Goal: Task Accomplishment & Management: Manage account settings

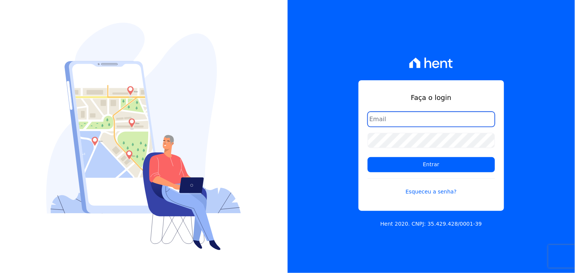
type input "thayna@graalengenharia.com.br"
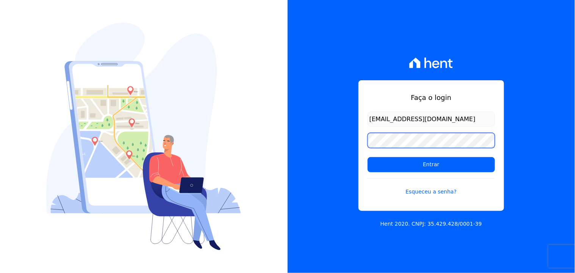
click at [340, 165] on div "Faça o login thayna@graalengenharia.com.br Entrar Esqueceu a senha? Hent 2020. …" at bounding box center [432, 136] width 288 height 273
click at [328, 170] on div "Faça o login thayna@graalengenharia.com.br Entrar Esqueceu a senha? Hent 2020. …" at bounding box center [432, 136] width 288 height 273
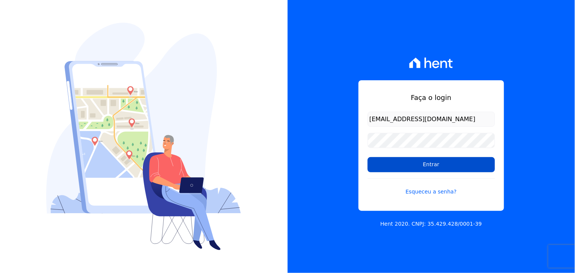
click at [396, 165] on input "Entrar" at bounding box center [431, 164] width 127 height 15
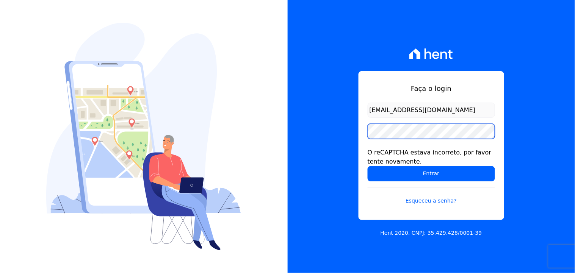
click at [354, 139] on div "Faça o login [EMAIL_ADDRESS][DOMAIN_NAME] O reCAPTCHA estava incorreto, por fav…" at bounding box center [432, 136] width 288 height 273
click at [368, 166] on input "Entrar" at bounding box center [431, 173] width 127 height 15
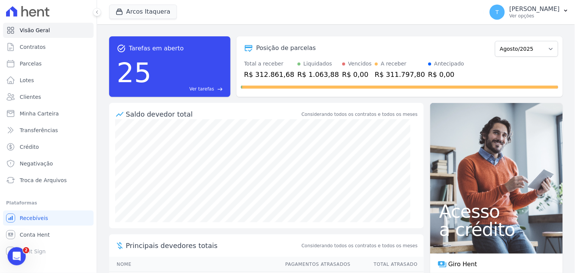
click at [197, 19] on div "[PERSON_NAME] Itaquera Graal Engenharia [GEOGRAPHIC_DATA][PERSON_NAME] Itaquera…" at bounding box center [294, 12] width 371 height 25
click at [161, 22] on div "[PERSON_NAME] Itaquera Graal Engenharia [GEOGRAPHIC_DATA][PERSON_NAME] Itaquera…" at bounding box center [294, 12] width 371 height 25
click at [156, 9] on button "Arcos Itaquera" at bounding box center [143, 12] width 68 height 14
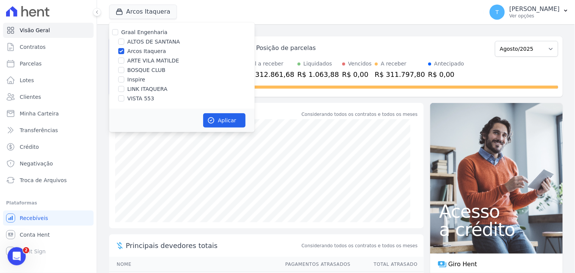
click at [133, 35] on label "Graal Engenharia" at bounding box center [144, 32] width 46 height 6
click at [118, 35] on input "Graal Engenharia" at bounding box center [115, 32] width 6 height 6
checkbox input "true"
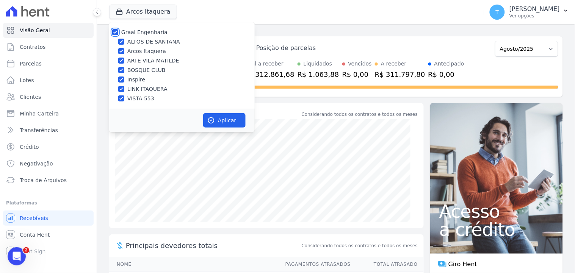
checkbox input "true"
click at [145, 39] on label "ALTOS DE SANTANA" at bounding box center [153, 42] width 53 height 8
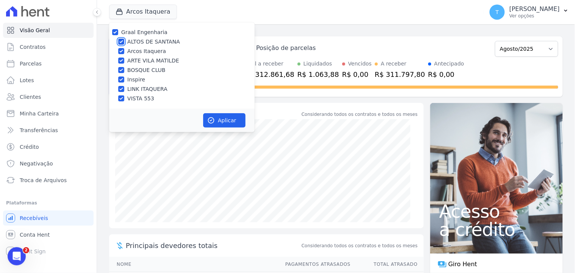
click at [124, 39] on input "ALTOS DE SANTANA" at bounding box center [121, 42] width 6 height 6
checkbox input "false"
click at [150, 63] on label "ARTE VILA MATILDE" at bounding box center [153, 61] width 52 height 8
click at [124, 63] on input "ARTE VILA MATILDE" at bounding box center [121, 61] width 6 height 6
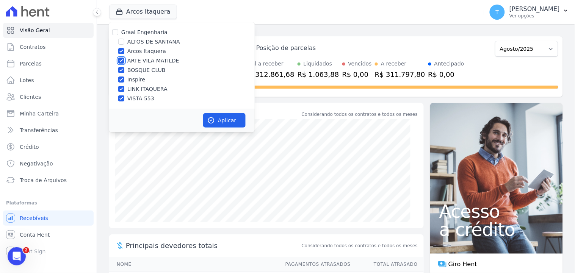
checkbox input "false"
click at [146, 30] on label "Graal Engenharia" at bounding box center [144, 32] width 46 height 6
click at [118, 30] on input "Graal Engenharia" at bounding box center [115, 32] width 6 height 6
checkbox input "true"
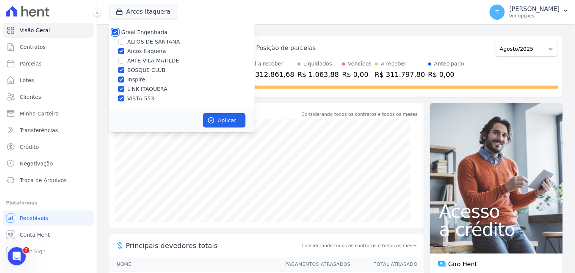
checkbox input "true"
click at [146, 33] on label "Graal Engenharia" at bounding box center [144, 32] width 46 height 6
click at [118, 33] on input "Graal Engenharia" at bounding box center [115, 32] width 6 height 6
checkbox input "false"
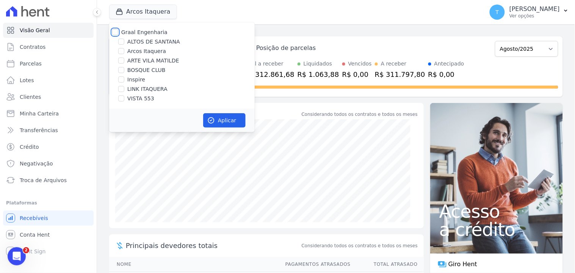
checkbox input "false"
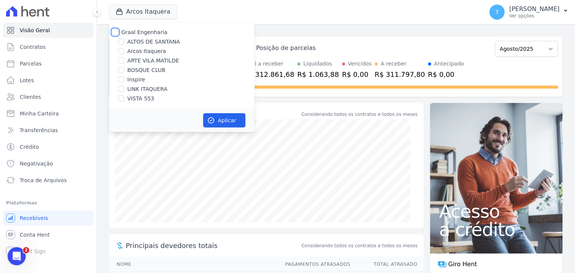
checkbox input "false"
click at [157, 60] on label "ARTE VILA MATILDE" at bounding box center [153, 61] width 52 height 8
click at [124, 60] on input "ARTE VILA MATILDE" at bounding box center [121, 61] width 6 height 6
checkbox input "true"
click at [212, 119] on icon "button" at bounding box center [211, 121] width 8 height 8
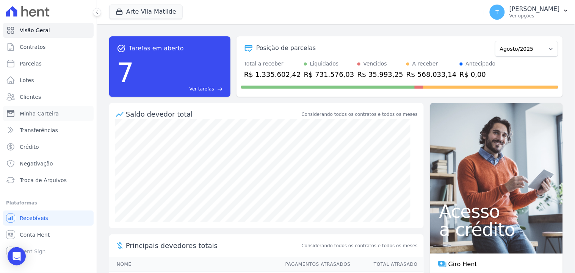
click at [25, 114] on span "Minha Carteira" at bounding box center [39, 114] width 39 height 8
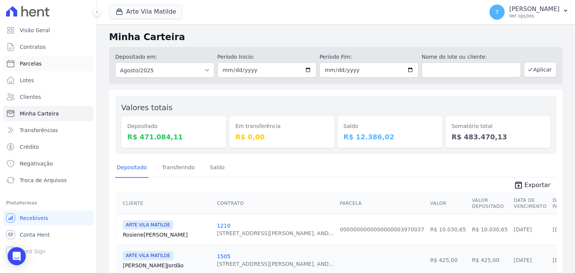
click at [38, 66] on span "Parcelas" at bounding box center [31, 64] width 22 height 8
select select
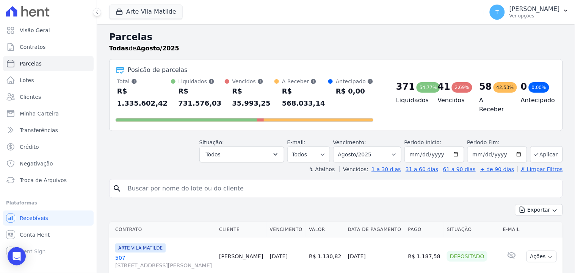
click at [181, 181] on input "search" at bounding box center [341, 188] width 436 height 15
type input "[PERSON_NAME]"
select select
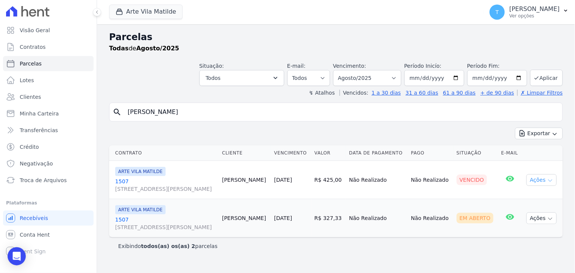
click at [546, 181] on button "Ações" at bounding box center [541, 180] width 30 height 12
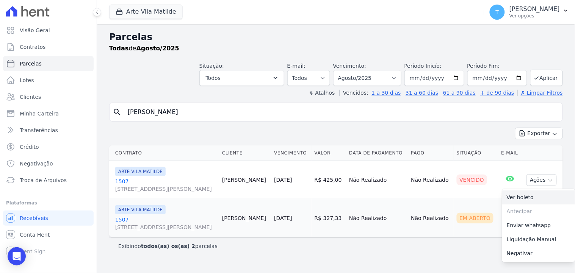
click at [520, 196] on link "Ver boleto" at bounding box center [538, 198] width 73 height 14
click at [388, 178] on td "Não Realizado" at bounding box center [377, 180] width 62 height 38
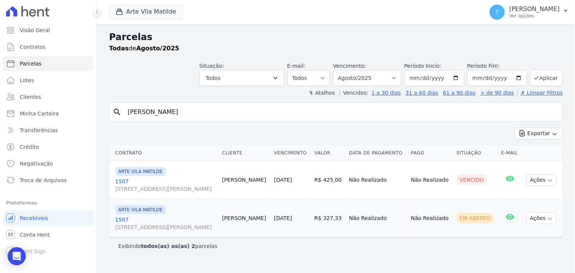
click at [181, 177] on div "ARTE [PERSON_NAME] 1507 [STREET_ADDRESS][PERSON_NAME]" at bounding box center [165, 180] width 101 height 26
click at [172, 186] on span "[STREET_ADDRESS][PERSON_NAME]" at bounding box center [165, 189] width 101 height 8
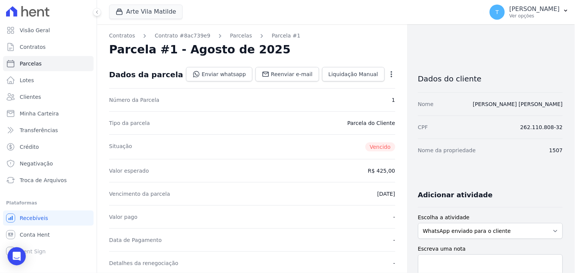
click at [388, 78] on div "Open options" at bounding box center [392, 74] width 8 height 9
click at [388, 76] on icon "button" at bounding box center [392, 74] width 8 height 8
click at [335, 81] on link "Alterar" at bounding box center [359, 85] width 67 height 14
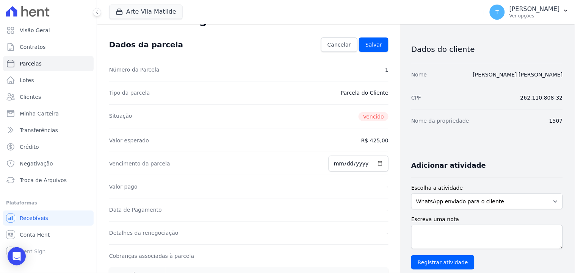
scroll to position [42, 0]
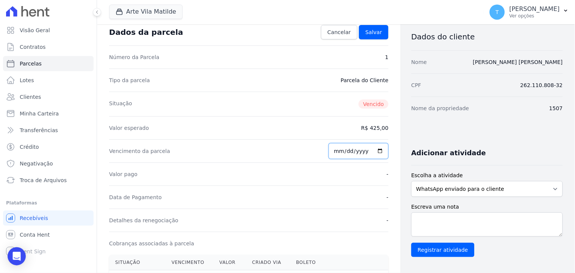
click at [350, 155] on input "[DATE]" at bounding box center [359, 151] width 60 height 16
type input "[DATE]"
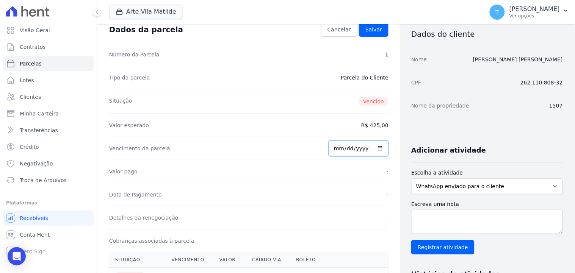
scroll to position [0, 0]
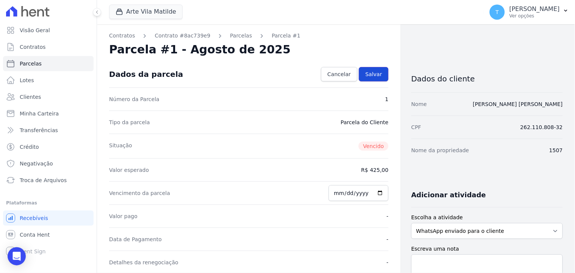
click at [365, 71] on span "Salvar" at bounding box center [373, 74] width 17 height 8
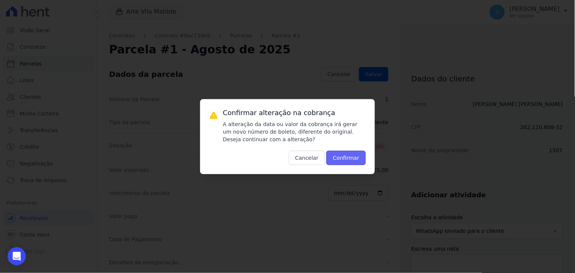
click at [352, 153] on button "Confirmar" at bounding box center [345, 158] width 39 height 14
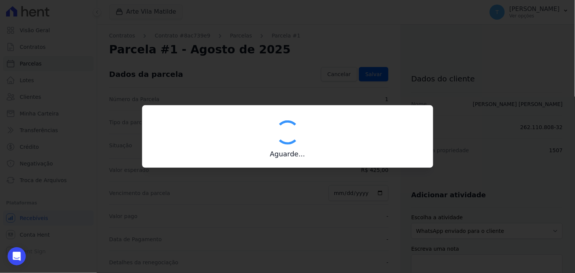
type input "00190000090335103300000642795173811790000042500"
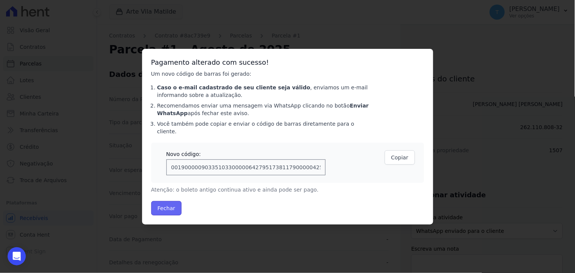
click at [173, 205] on button "Fechar" at bounding box center [166, 208] width 31 height 14
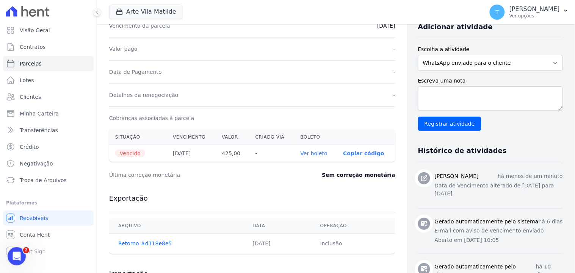
click at [311, 153] on link "Ver boleto" at bounding box center [314, 153] width 27 height 6
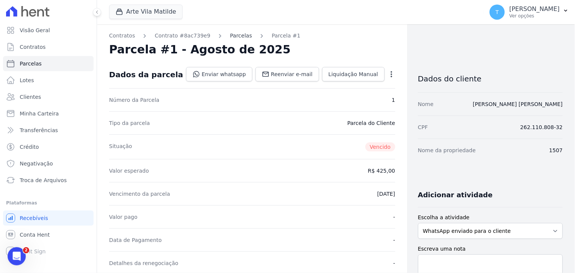
click at [230, 34] on link "Parcelas" at bounding box center [241, 36] width 22 height 8
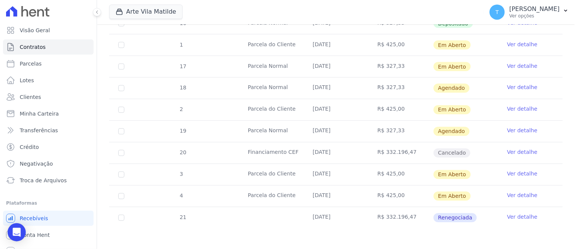
scroll to position [318, 0]
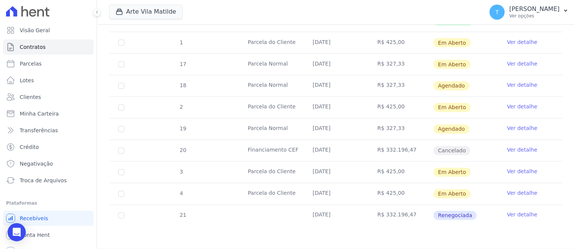
drag, startPoint x: 350, startPoint y: 107, endPoint x: 482, endPoint y: 104, distance: 131.5
click at [433, 105] on tr "2 Parcela do Cliente 20/09/2025 R$ 425,00 Em Aberto Ver detalhe" at bounding box center [336, 108] width 454 height 22
click at [507, 105] on link "Ver detalhe" at bounding box center [522, 107] width 30 height 8
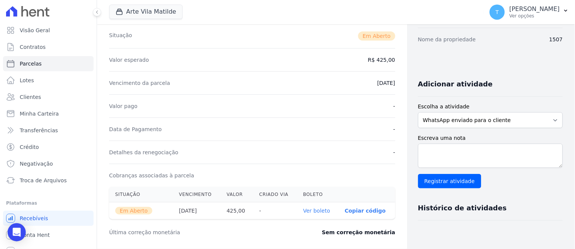
scroll to position [168, 0]
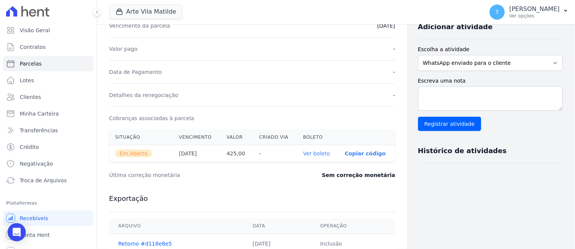
click at [313, 150] on link "Ver boleto" at bounding box center [316, 153] width 27 height 6
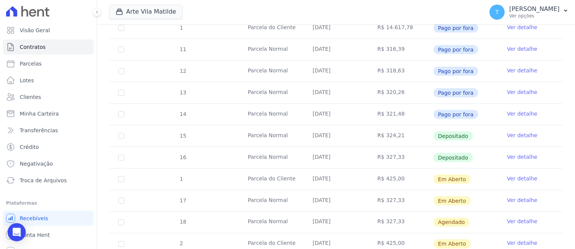
scroll to position [318, 0]
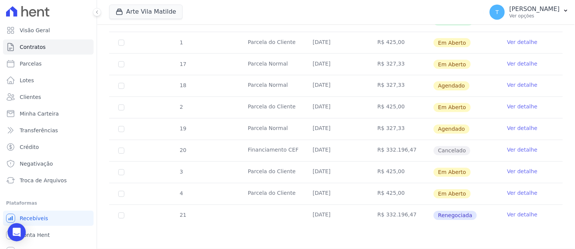
drag, startPoint x: 380, startPoint y: 42, endPoint x: 390, endPoint y: 41, distance: 10.3
click at [390, 41] on td "R$ 425,00" at bounding box center [400, 42] width 65 height 21
drag, startPoint x: 384, startPoint y: 171, endPoint x: 391, endPoint y: 169, distance: 7.1
click at [391, 169] on td "R$ 425,00" at bounding box center [400, 172] width 65 height 21
click at [521, 174] on link "Ver detalhe" at bounding box center [522, 172] width 30 height 8
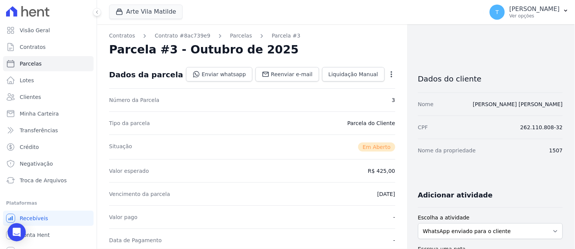
click at [388, 76] on icon "button" at bounding box center [392, 74] width 8 height 8
click at [293, 49] on div "Parcela #3 - Outubro de 2025" at bounding box center [252, 50] width 286 height 14
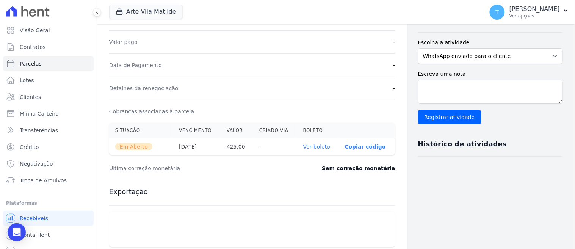
scroll to position [252, 0]
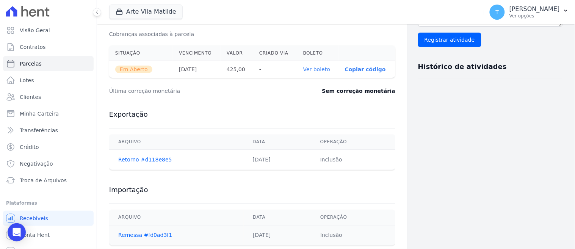
click at [312, 66] on link "Ver boleto" at bounding box center [316, 69] width 27 height 6
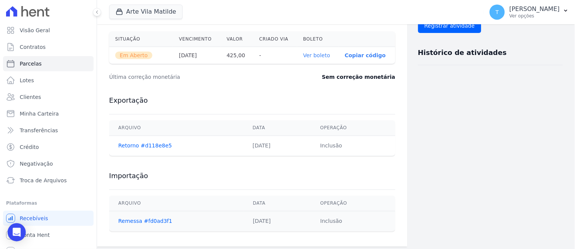
scroll to position [271, 0]
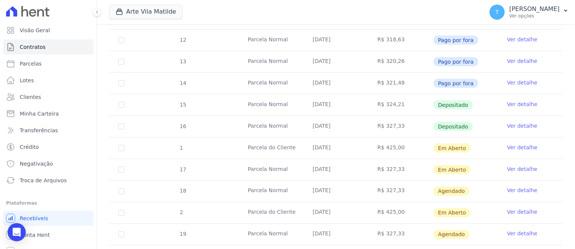
scroll to position [318, 0]
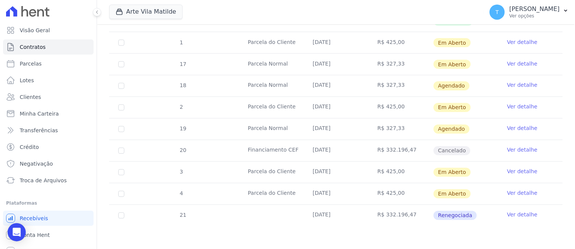
click at [516, 194] on link "Ver detalhe" at bounding box center [522, 193] width 30 height 8
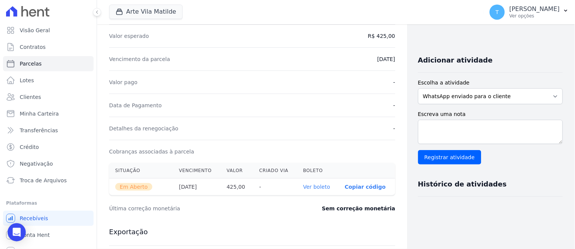
scroll to position [271, 0]
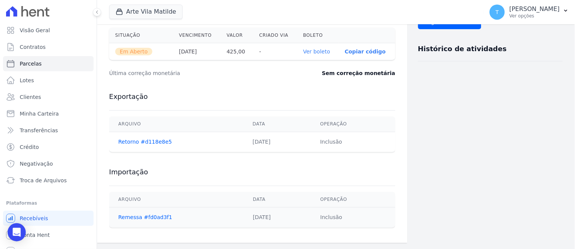
click at [303, 53] on link "Ver boleto" at bounding box center [316, 52] width 27 height 6
